Goal: Task Accomplishment & Management: Manage account settings

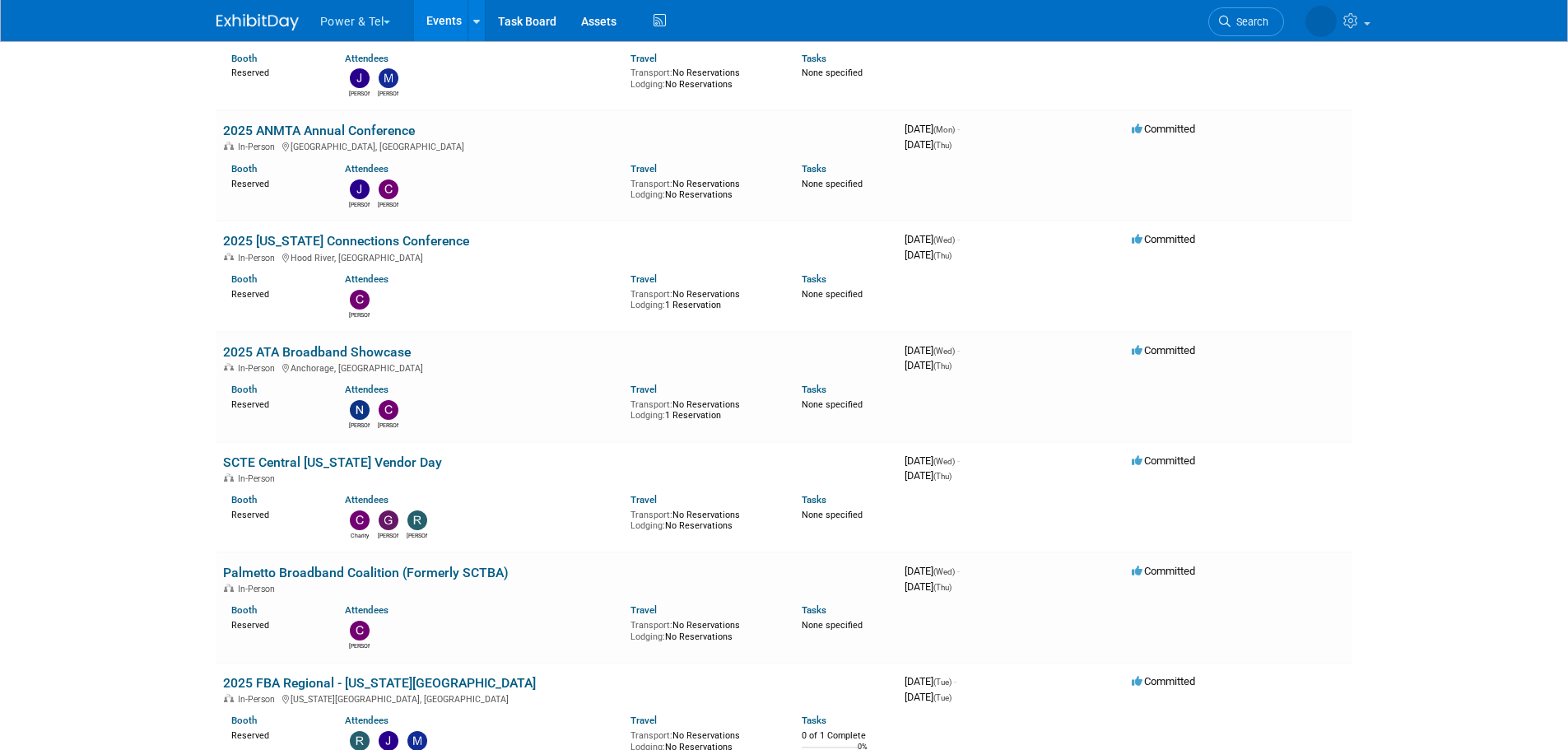
scroll to position [988, 0]
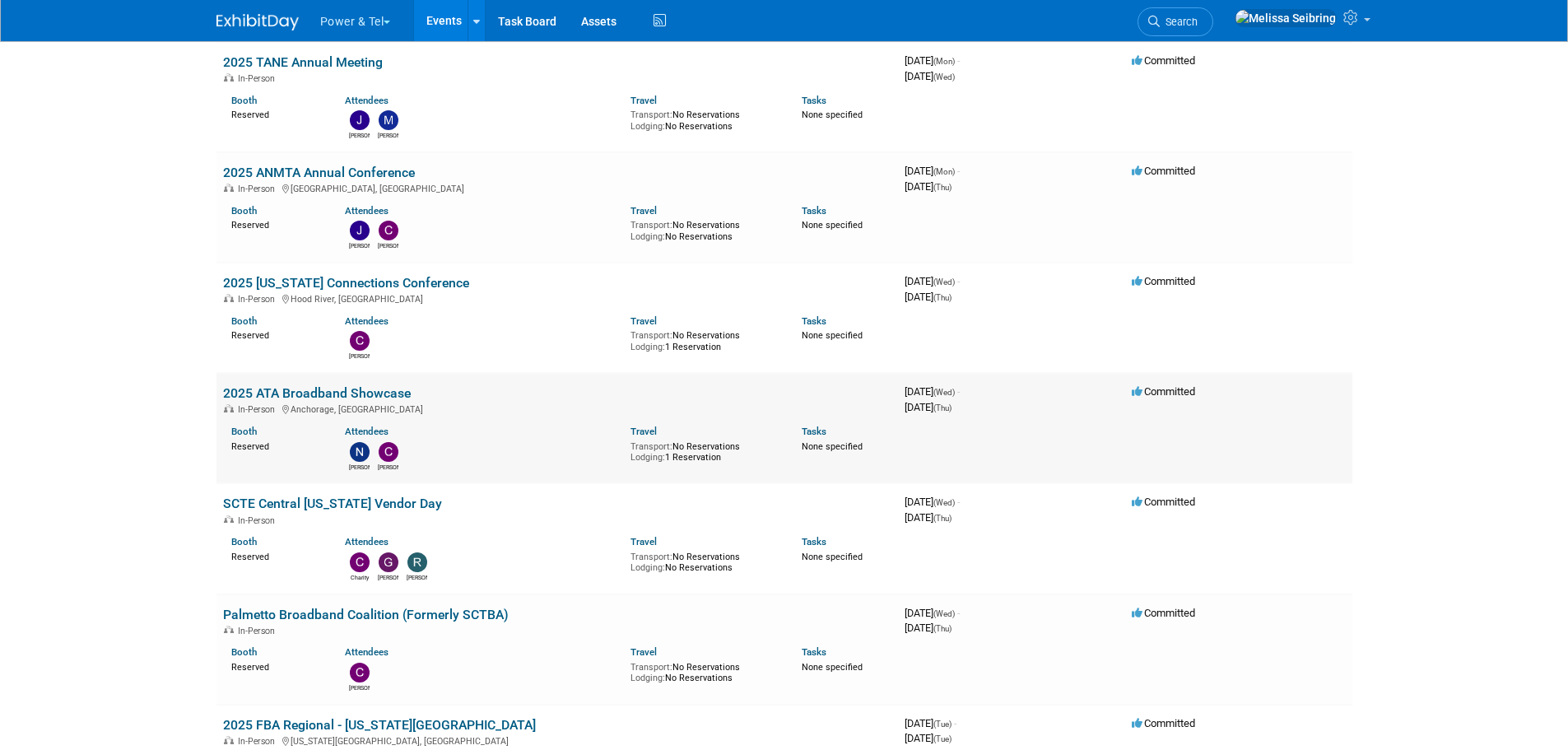
click at [332, 386] on link "2025 ATA Broadband Showcase" at bounding box center [317, 393] width 187 height 16
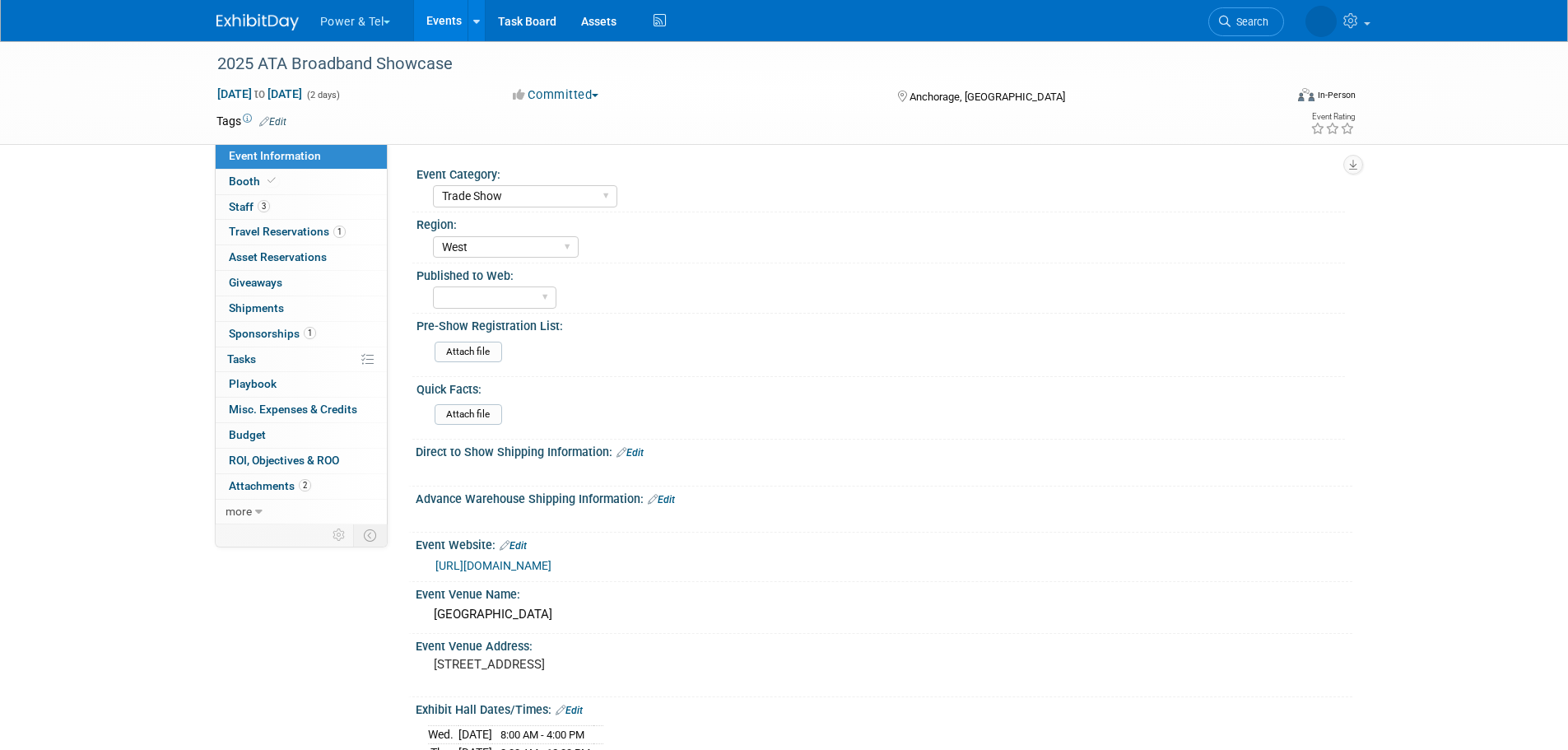
select select "Trade Show"
select select "West"
click at [239, 212] on span "Staff 3" at bounding box center [249, 206] width 41 height 13
